Goal: Navigation & Orientation: Find specific page/section

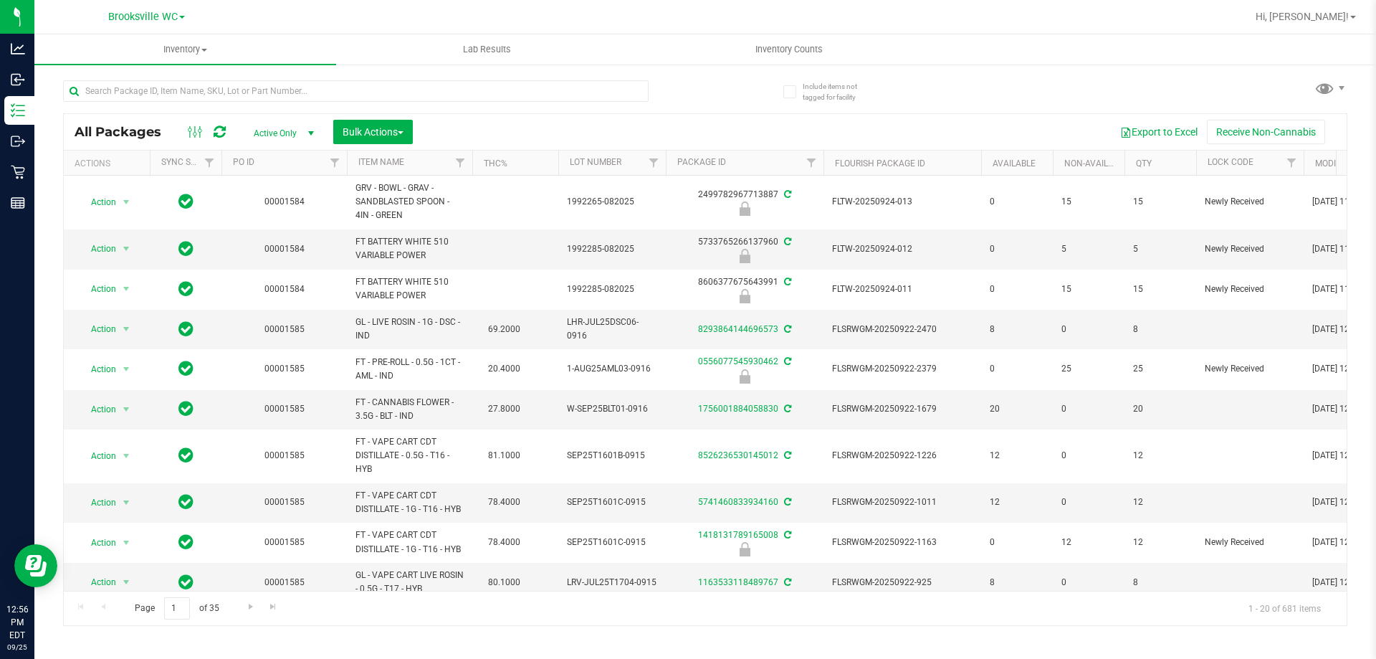
click at [982, 87] on div "All Packages Active Only Active Only Lab Samples Locked All External Internal B…" at bounding box center [705, 346] width 1285 height 559
click at [501, 128] on div "Export to Excel Receive Non-Cannabis" at bounding box center [880, 132] width 913 height 24
